Goal: Obtain resource: Download file/media

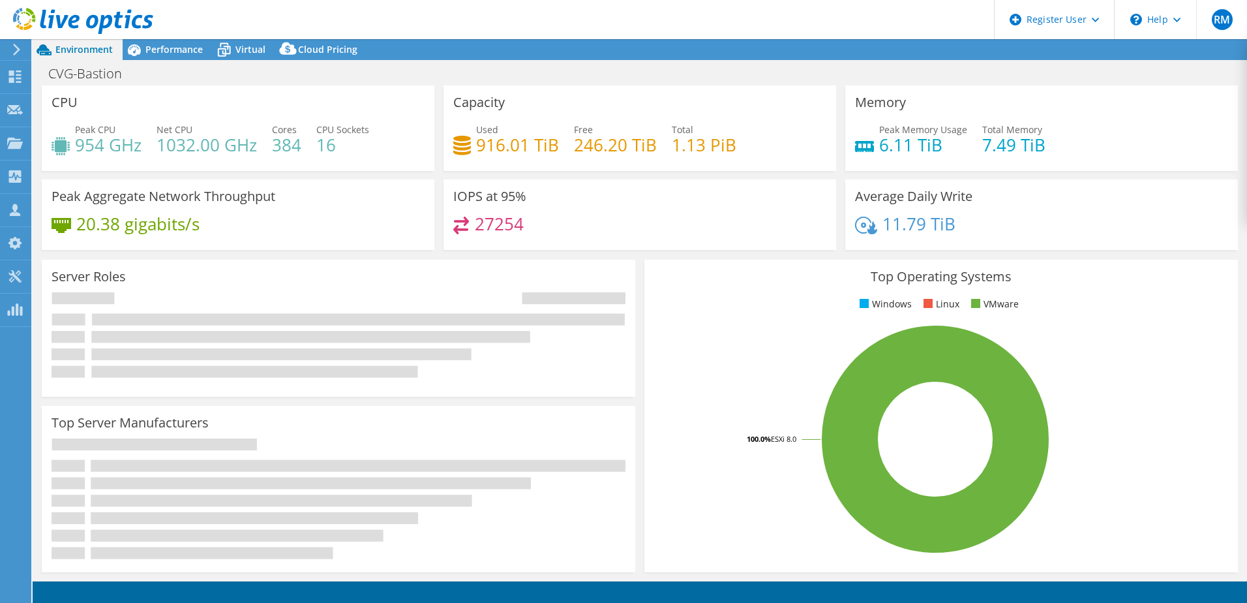
select select "USD"
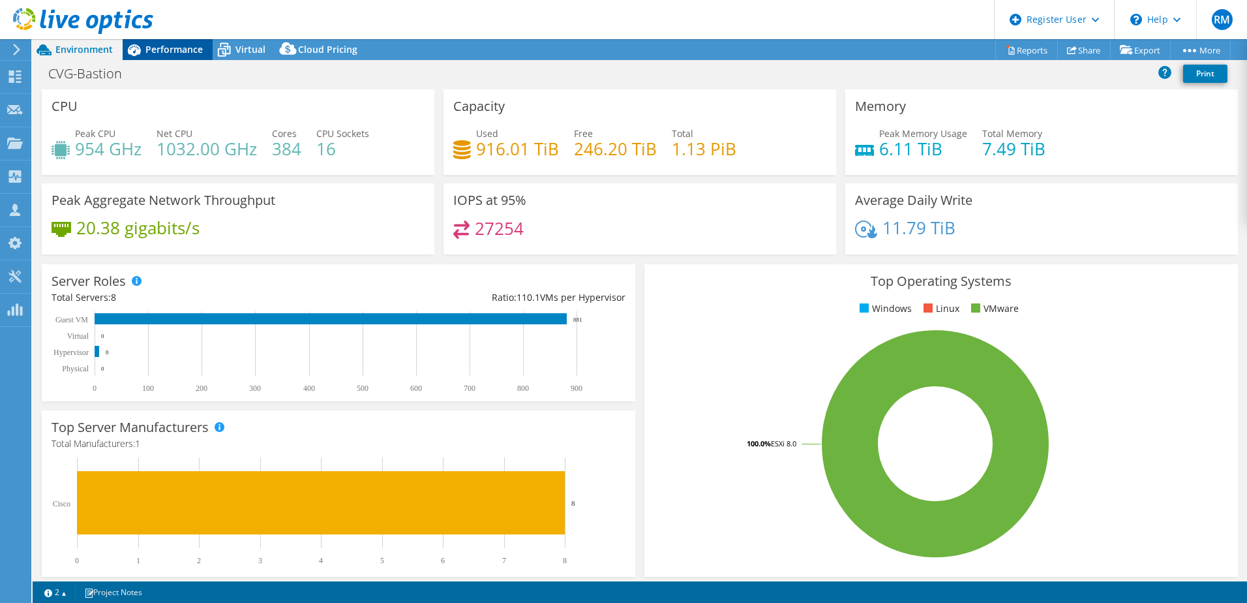
click at [189, 59] on div "Performance" at bounding box center [168, 49] width 90 height 21
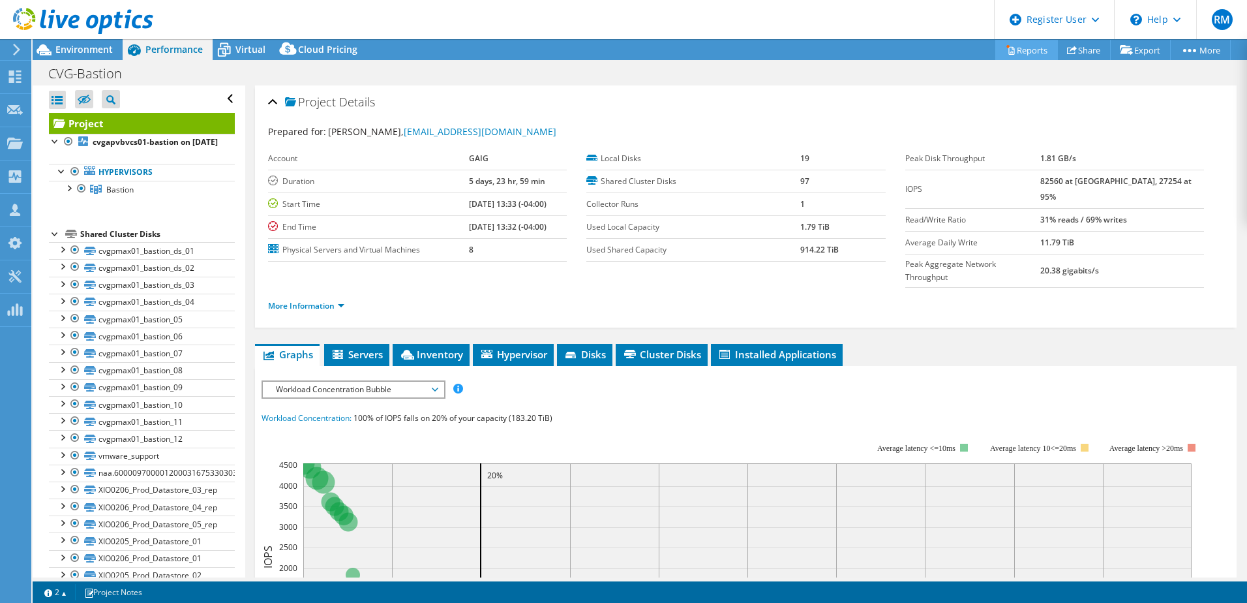
click at [1028, 52] on link "Reports" at bounding box center [1026, 50] width 63 height 20
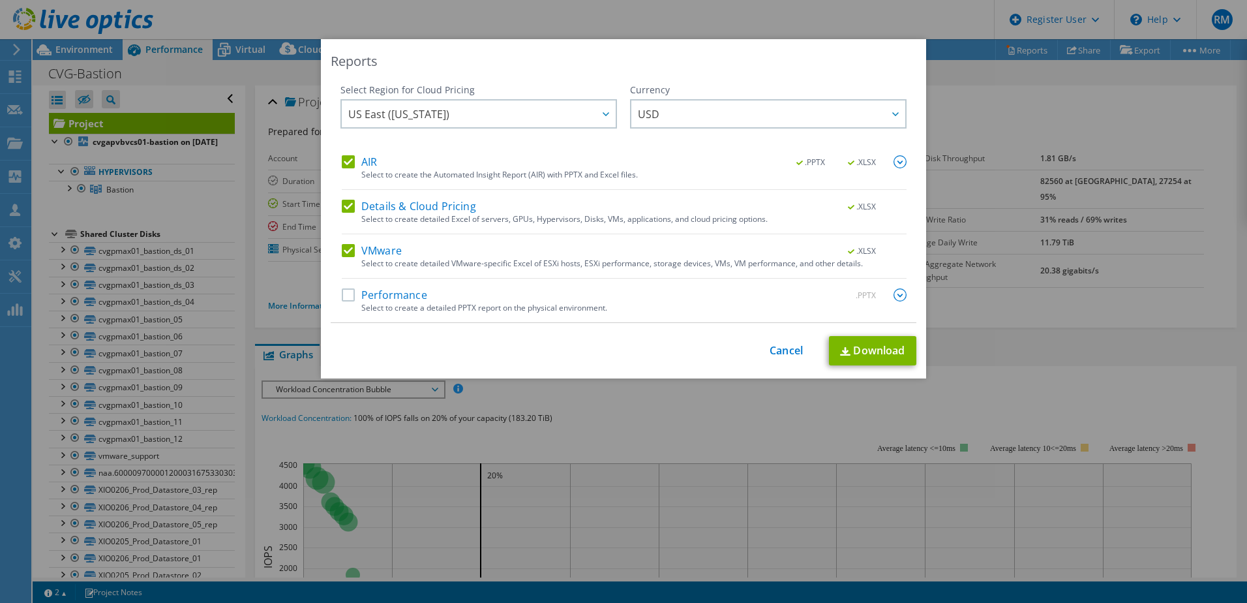
click at [352, 211] on label "Details & Cloud Pricing" at bounding box center [409, 206] width 134 height 13
click at [0, 0] on input "Details & Cloud Pricing" at bounding box center [0, 0] width 0 height 0
click at [346, 160] on label "AIR" at bounding box center [359, 161] width 35 height 13
click at [0, 0] on input "AIR" at bounding box center [0, 0] width 0 height 0
click at [888, 350] on link "Download" at bounding box center [872, 350] width 87 height 29
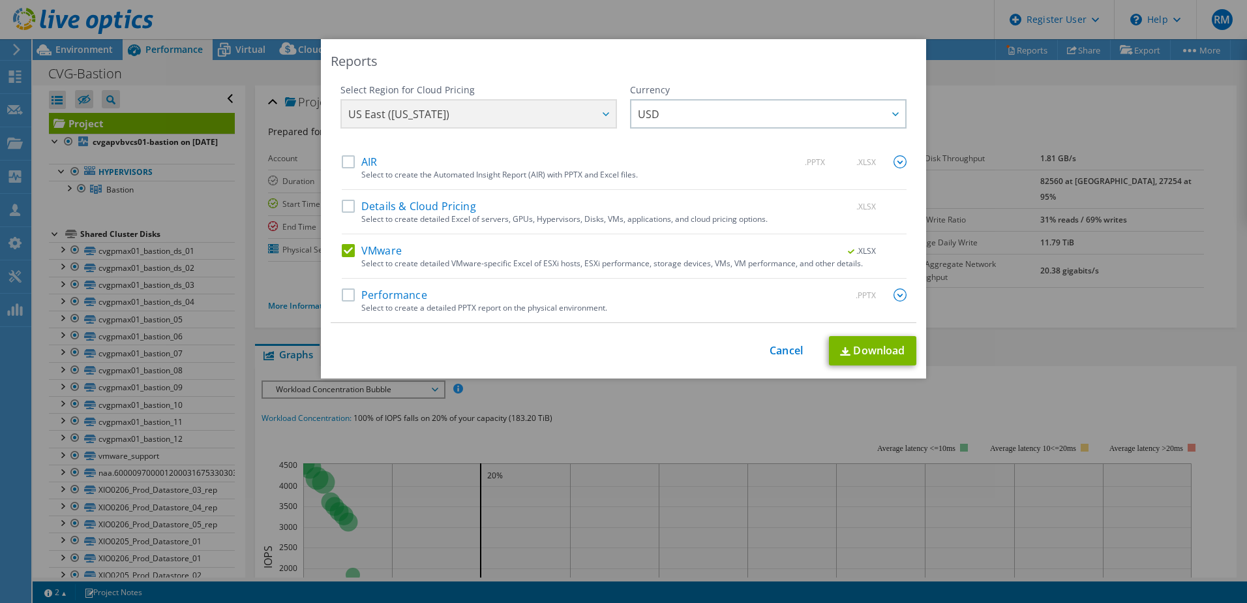
click at [1081, 255] on div "Reports Select Region for Cloud Pricing Asia Pacific ([GEOGRAPHIC_DATA]) [GEOGR…" at bounding box center [623, 301] width 1247 height 524
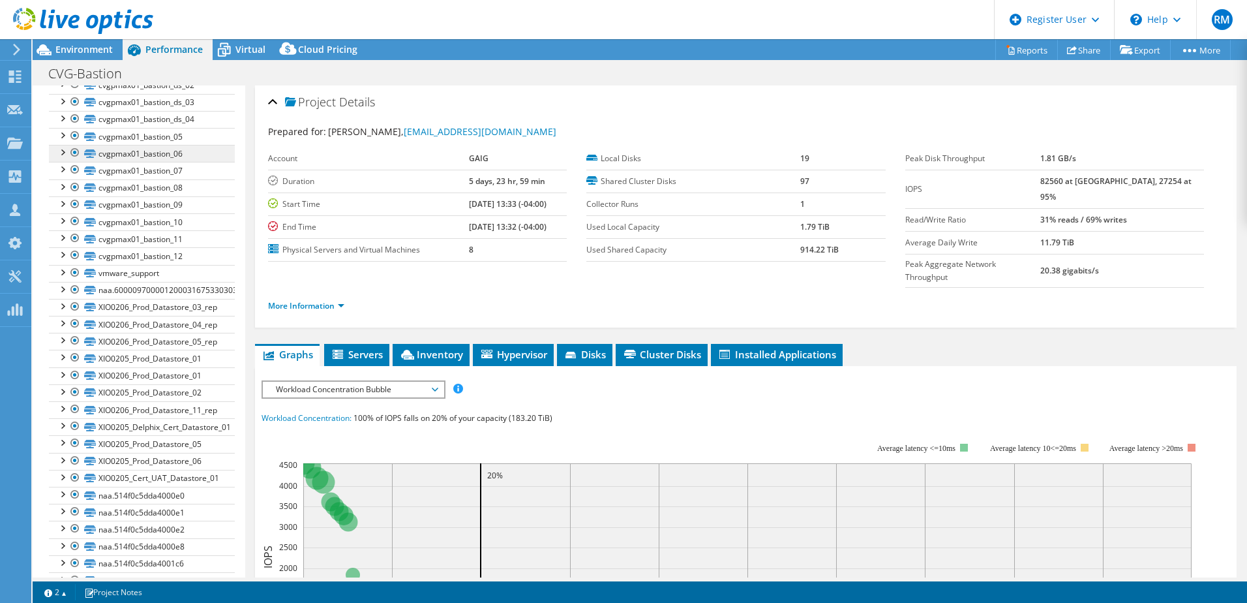
scroll to position [196, 0]
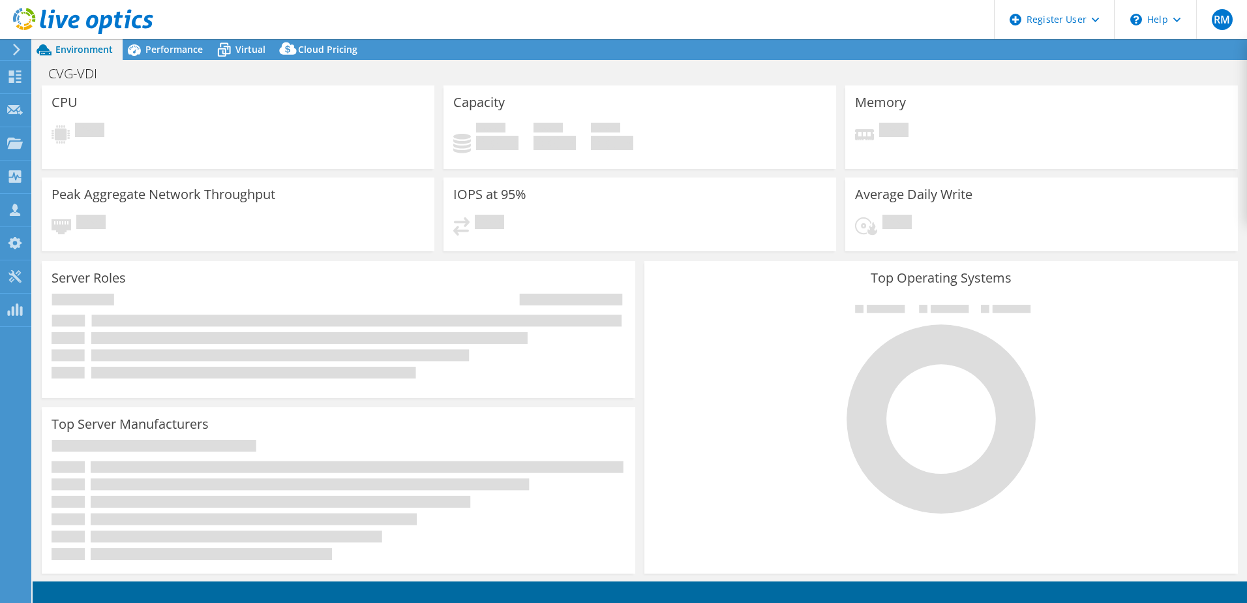
select select "USD"
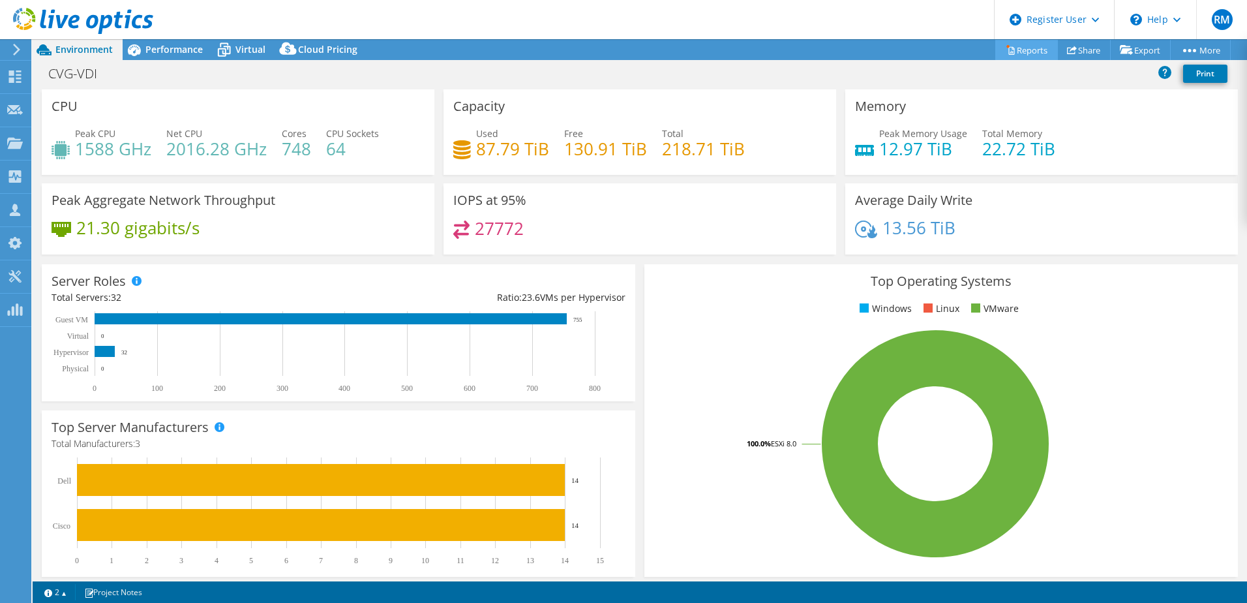
click at [1013, 49] on link "Reports" at bounding box center [1026, 50] width 63 height 20
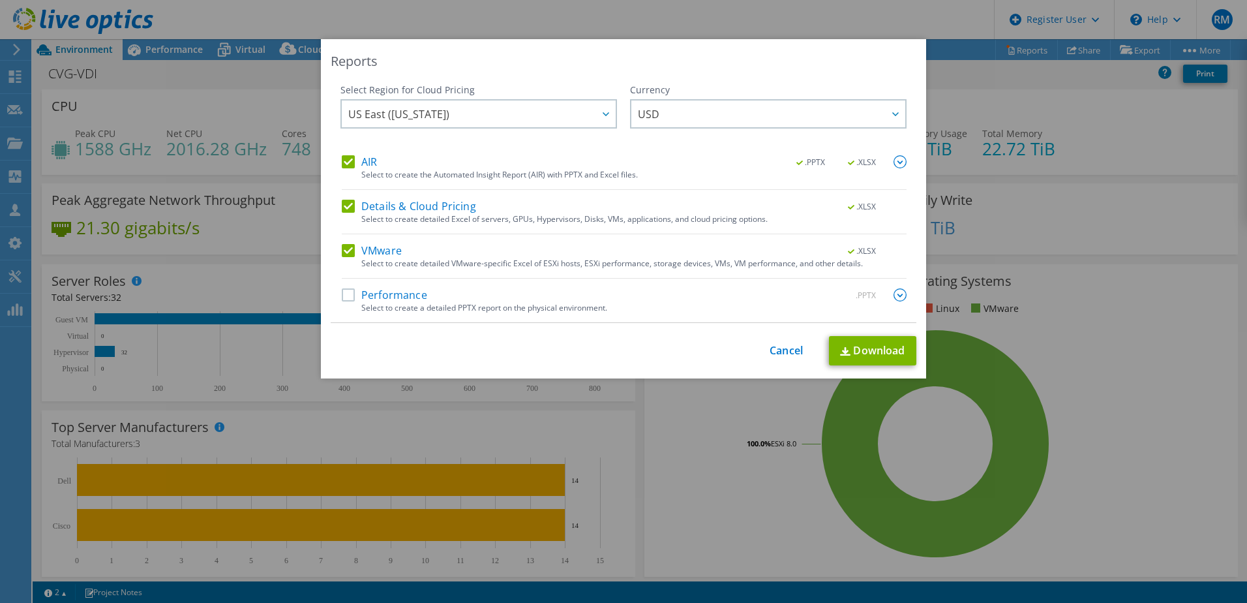
click at [372, 166] on label "AIR" at bounding box center [359, 161] width 35 height 13
click at [0, 0] on input "AIR" at bounding box center [0, 0] width 0 height 0
click at [372, 202] on label "Details & Cloud Pricing" at bounding box center [409, 206] width 134 height 13
click at [0, 0] on input "Details & Cloud Pricing" at bounding box center [0, 0] width 0 height 0
click at [878, 350] on link "Download" at bounding box center [872, 350] width 87 height 29
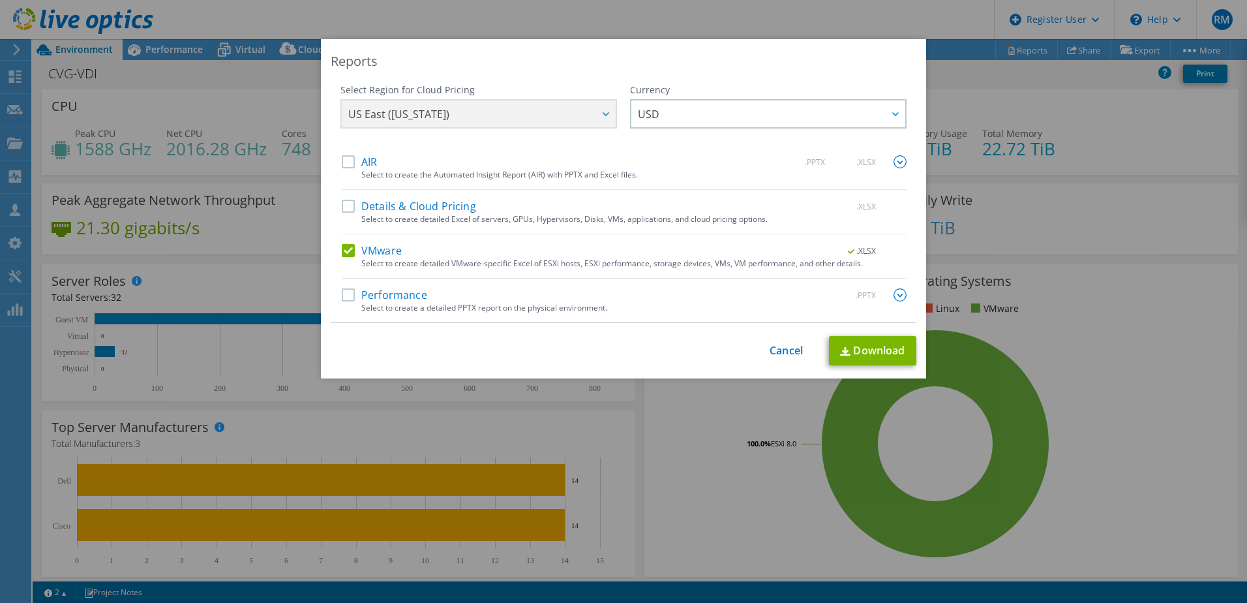
click at [128, 114] on div "Reports Select Region for Cloud Pricing Asia Pacific ([GEOGRAPHIC_DATA]) [GEOGR…" at bounding box center [623, 301] width 1247 height 524
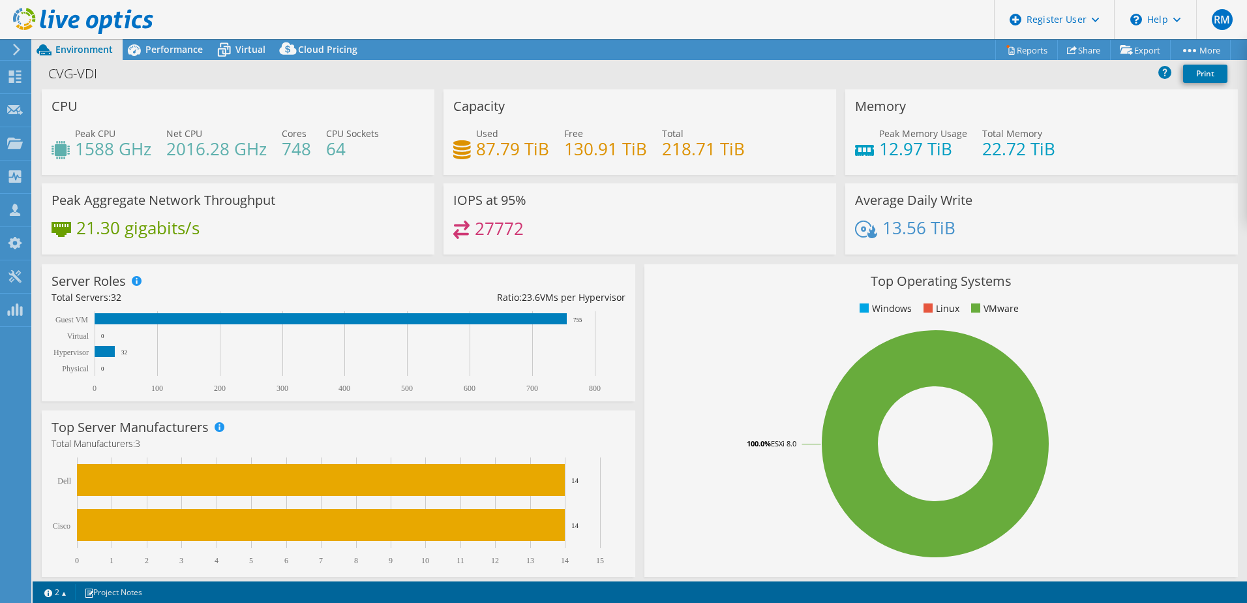
click at [165, 52] on span "Performance" at bounding box center [173, 49] width 57 height 12
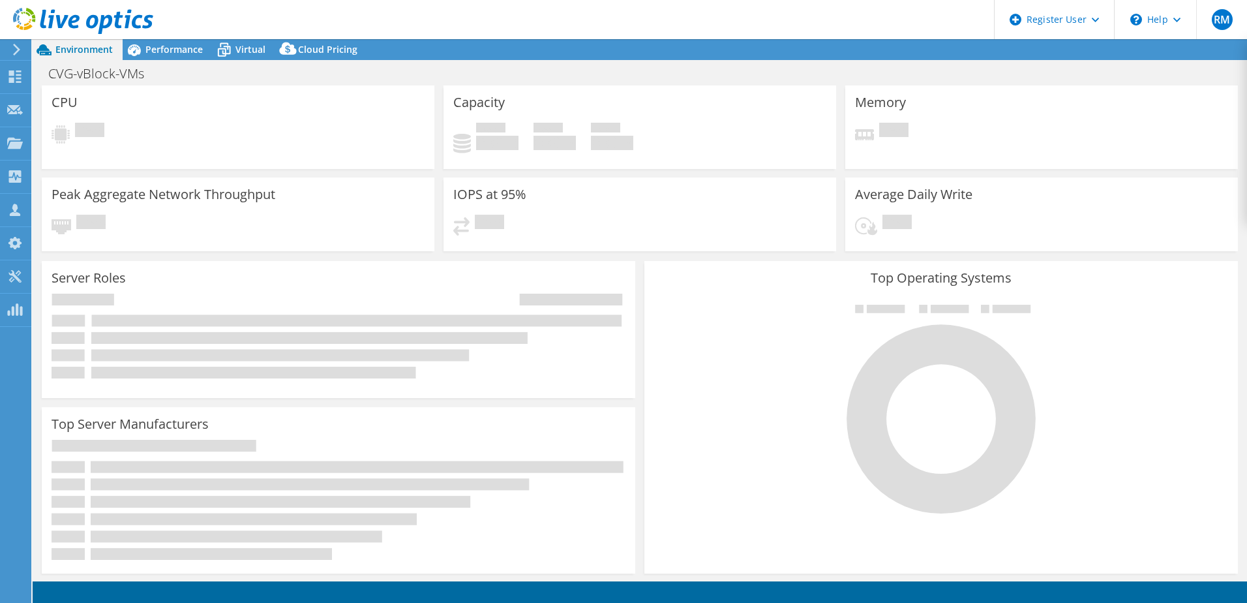
select select "USD"
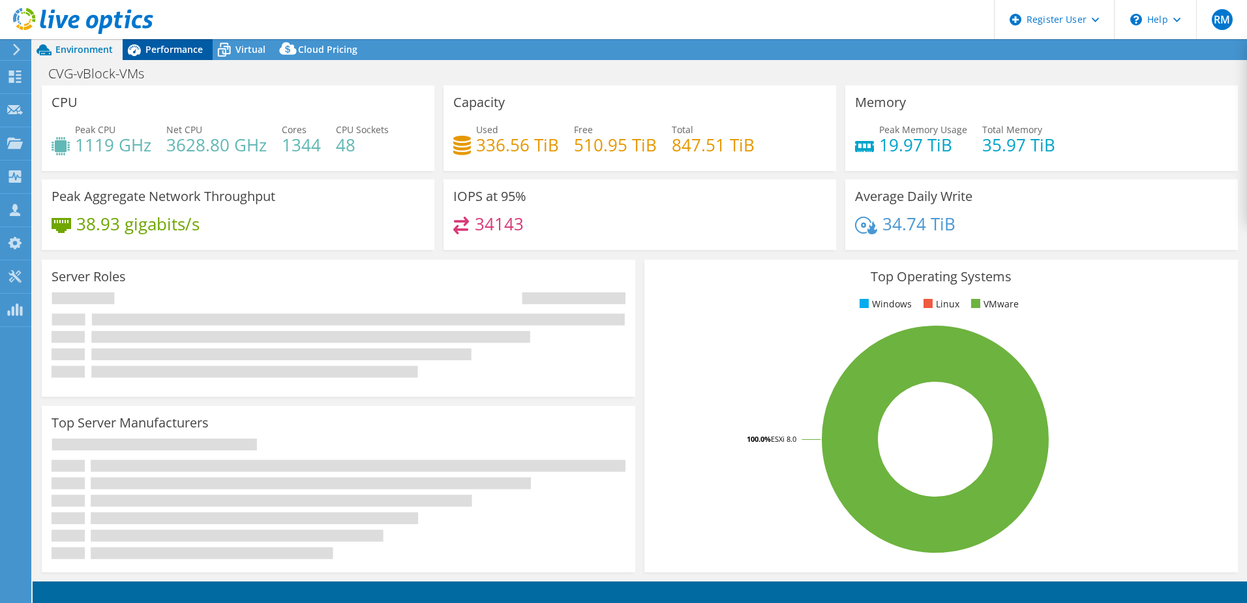
click at [171, 44] on span "Performance" at bounding box center [173, 49] width 57 height 12
